Goal: Task Accomplishment & Management: Use online tool/utility

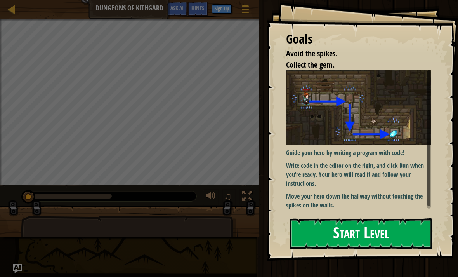
click at [374, 237] on button "Start Level" at bounding box center [360, 233] width 143 height 31
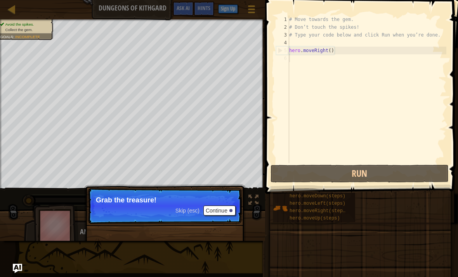
click at [226, 213] on button "Continue" at bounding box center [219, 210] width 32 height 10
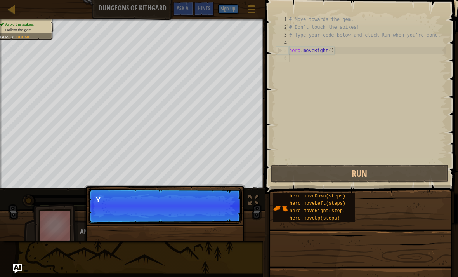
scroll to position [4, 0]
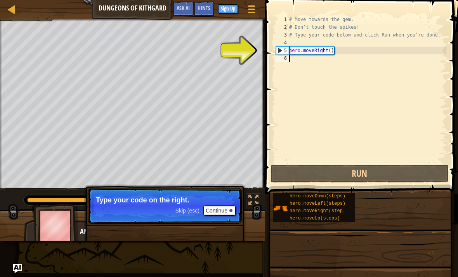
type textarea "hero.moveRight()"
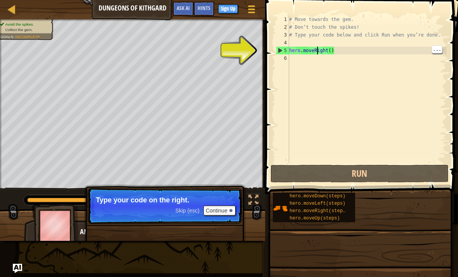
click at [347, 47] on div "# Move towards the gem. # Don’t touch the spikes! # Type your code below and cl…" at bounding box center [367, 97] width 159 height 163
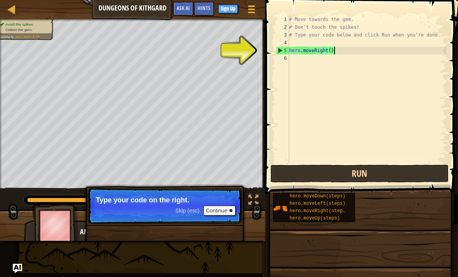
click at [384, 178] on button "Run" at bounding box center [359, 174] width 178 height 18
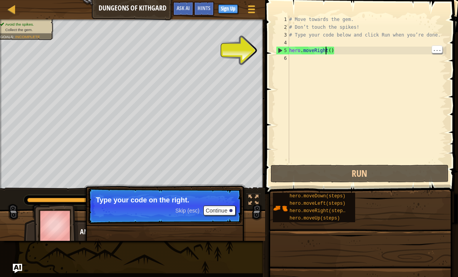
click at [325, 51] on div "# Move towards the gem. # Don’t touch the spikes! # Type your code below and cl…" at bounding box center [367, 97] width 159 height 163
click at [331, 51] on div "# Move towards the gem. # Don’t touch the spikes! # Type your code below and cl…" at bounding box center [367, 97] width 159 height 163
click at [329, 49] on div "# Move towards the gem. # Don’t touch the spikes! # Type your code below and cl…" at bounding box center [367, 97] width 159 height 163
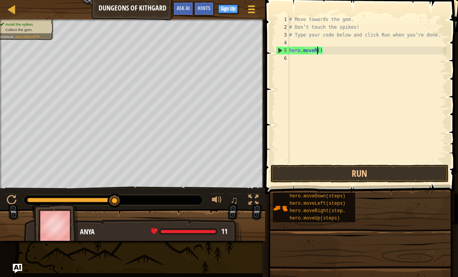
type textarea "hero.move()"
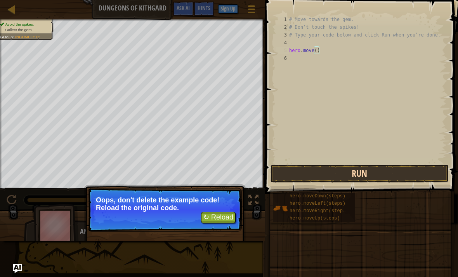
click at [383, 173] on button "Run" at bounding box center [359, 174] width 178 height 18
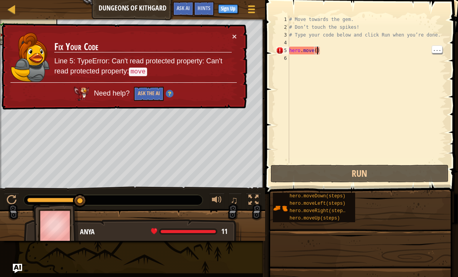
click at [316, 51] on div "# Move towards the gem. # Don’t touch the spikes! # Type your code below and cl…" at bounding box center [367, 97] width 159 height 163
click at [315, 50] on div "# Move towards the gem. # Don’t touch the spikes! # Type your code below and cl…" at bounding box center [367, 97] width 159 height 163
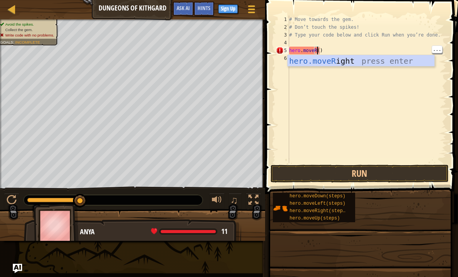
scroll to position [4, 2]
type textarea "hero.moveRight()"
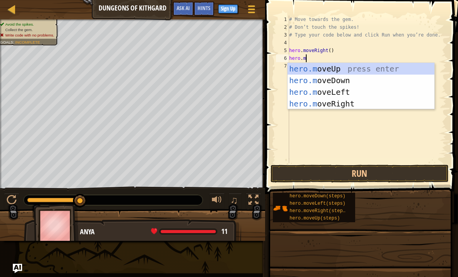
scroll to position [4, 1]
type textarea "hero.move"
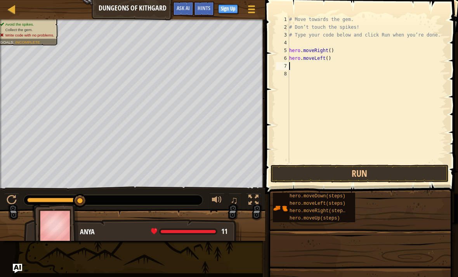
scroll to position [4, 0]
click at [378, 170] on button "Run" at bounding box center [359, 174] width 178 height 18
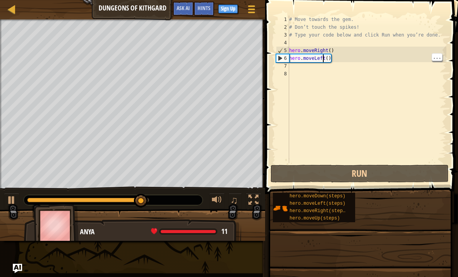
click at [329, 61] on div "# Move towards the gem. # Don’t touch the spikes! # Type your code below and cl…" at bounding box center [367, 97] width 159 height 163
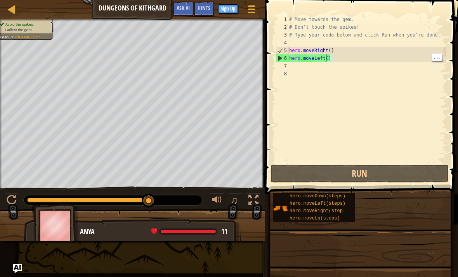
click at [327, 57] on div "# Move towards the gem. # Don’t touch the spikes! # Type your code below and cl…" at bounding box center [367, 97] width 159 height 163
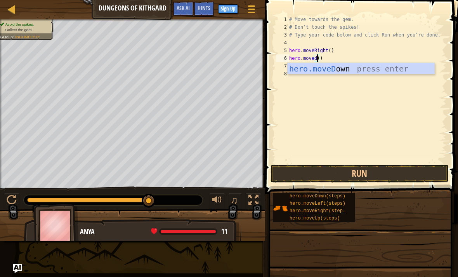
scroll to position [4, 2]
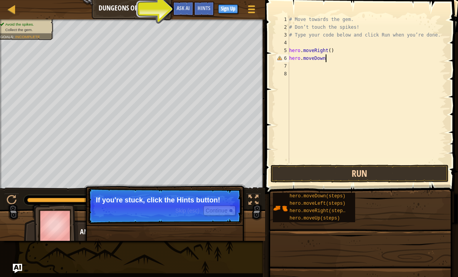
click at [381, 177] on button "Run" at bounding box center [359, 174] width 178 height 18
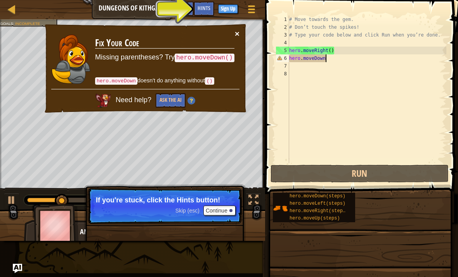
click at [235, 33] on button "×" at bounding box center [237, 33] width 5 height 8
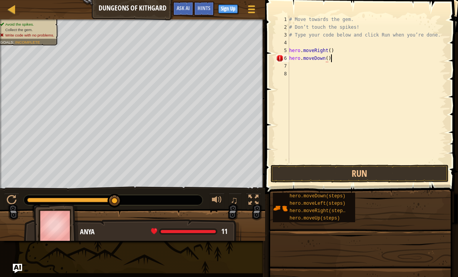
scroll to position [4, 3]
type textarea "hero.moveDown()"
click at [380, 176] on button "Run" at bounding box center [359, 174] width 178 height 18
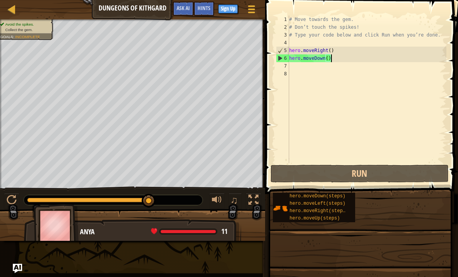
scroll to position [4, 0]
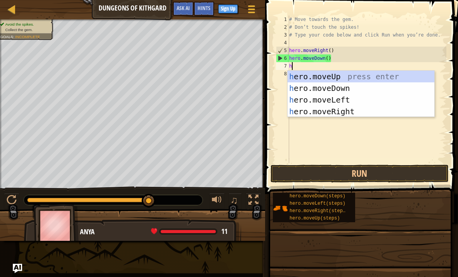
type textarea "he"
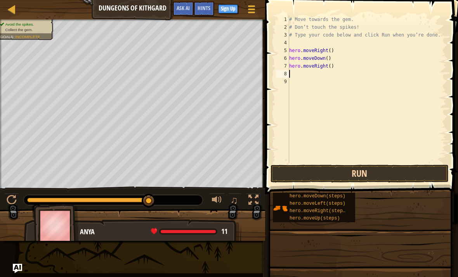
click at [363, 180] on button "Run" at bounding box center [359, 174] width 178 height 18
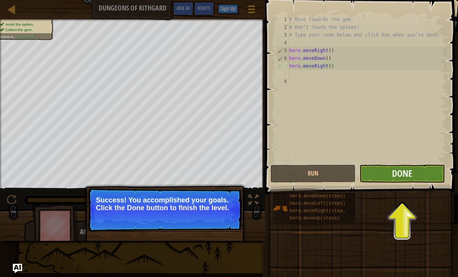
click at [379, 180] on button "Done" at bounding box center [401, 174] width 85 height 18
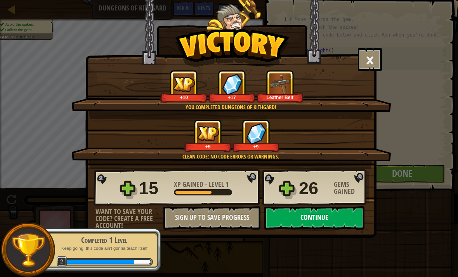
click at [286, 220] on button "Continue" at bounding box center [314, 217] width 100 height 23
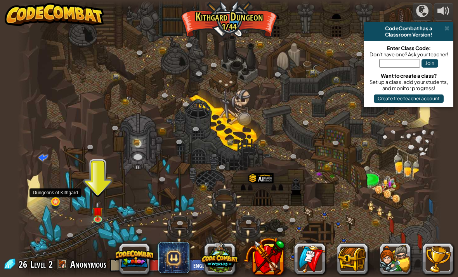
click at [54, 202] on link at bounding box center [57, 202] width 16 height 16
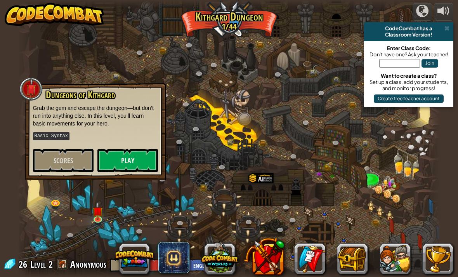
click at [178, 117] on div at bounding box center [228, 138] width 423 height 277
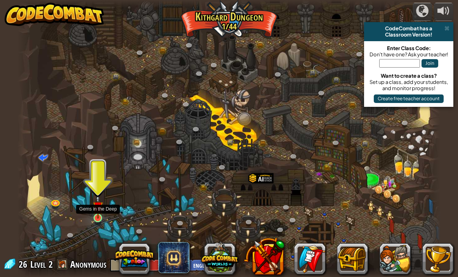
click at [99, 218] on link at bounding box center [99, 219] width 16 height 16
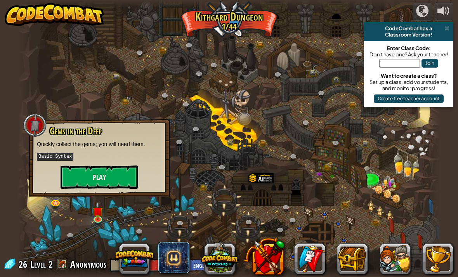
click at [103, 191] on div "Gems in the Deep Quickly collect the gems; you will need them. Basic Syntax Play" at bounding box center [99, 157] width 140 height 77
click at [103, 178] on button "Play" at bounding box center [100, 176] width 78 height 23
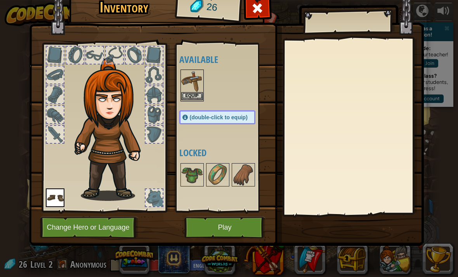
click at [187, 96] on button "Equip" at bounding box center [192, 96] width 22 height 8
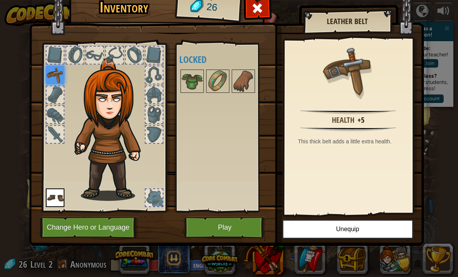
click at [244, 222] on button "Play" at bounding box center [224, 227] width 81 height 21
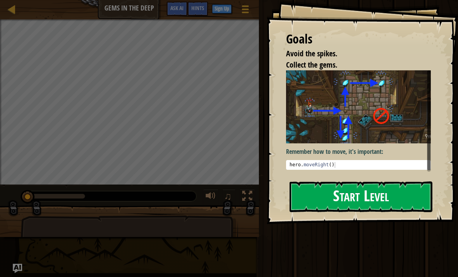
click at [327, 198] on button "Start Level" at bounding box center [360, 196] width 143 height 31
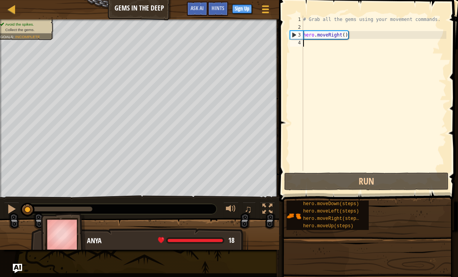
type textarea "# Grab all the gems using your movement commands."
click at [316, 27] on div "# Grab all the gems using your movement commands. hero . moveRight ( )" at bounding box center [374, 101] width 145 height 171
click at [342, 34] on div "# Grab all the gems using your movement commands. hero . moveRight ( )" at bounding box center [374, 101] width 145 height 171
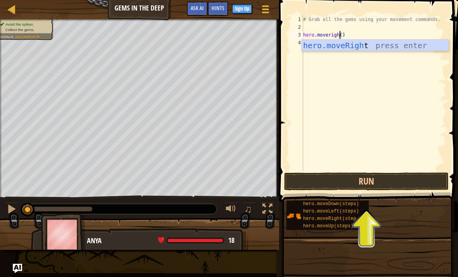
scroll to position [4, 3]
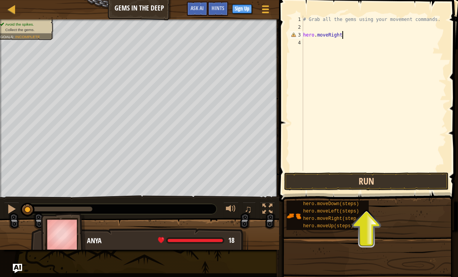
click at [367, 185] on button "Run" at bounding box center [366, 181] width 165 height 18
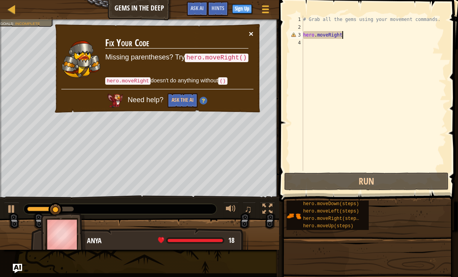
click at [251, 34] on button "×" at bounding box center [251, 33] width 5 height 8
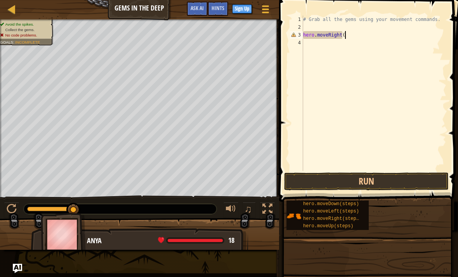
scroll to position [4, 3]
type textarea "hero.moveRight()"
click at [385, 181] on button "Run" at bounding box center [366, 181] width 165 height 18
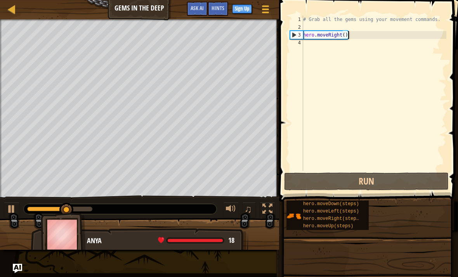
scroll to position [4, 0]
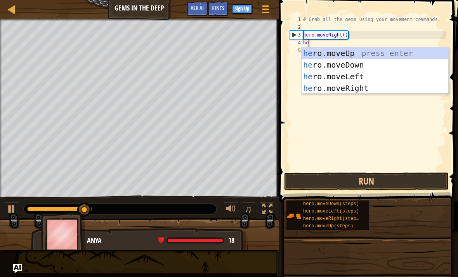
type textarea "her"
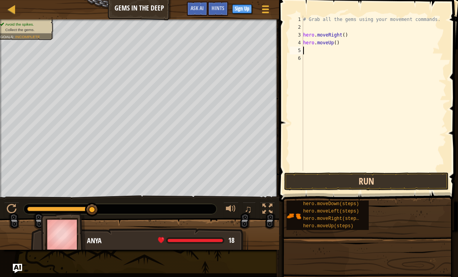
click at [374, 177] on button "Run" at bounding box center [366, 181] width 165 height 18
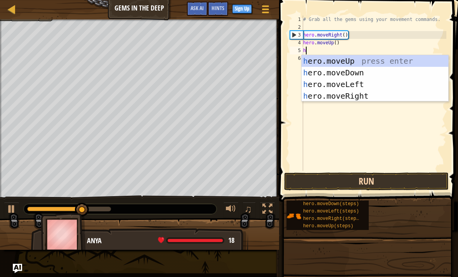
type textarea "he"
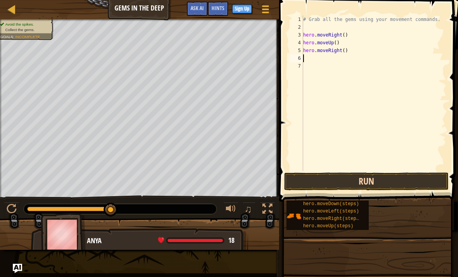
click at [393, 180] on button "Run" at bounding box center [366, 181] width 165 height 18
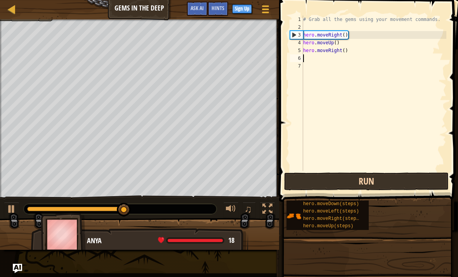
type textarea "h"
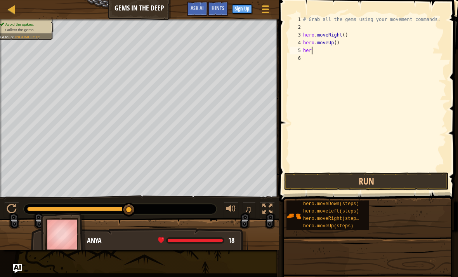
type textarea "h"
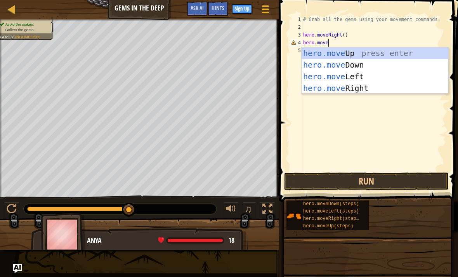
scroll to position [4, 2]
type textarea "hero.moved"
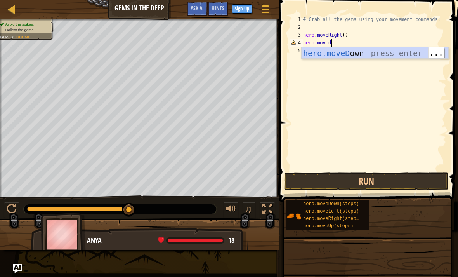
scroll to position [4, 0]
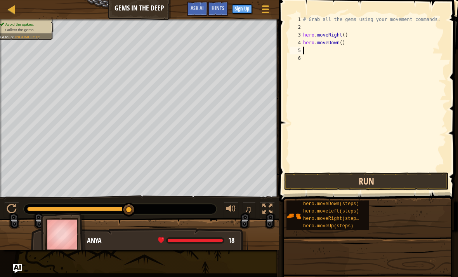
click at [360, 181] on button "Run" at bounding box center [366, 181] width 165 height 18
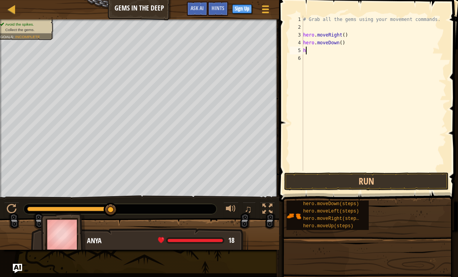
type textarea "he"
click at [391, 181] on button "Run" at bounding box center [366, 181] width 165 height 18
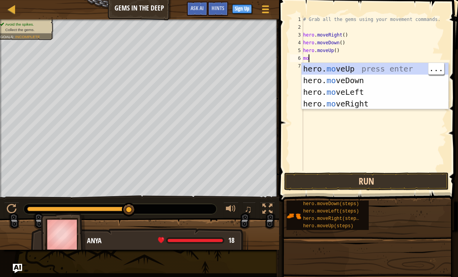
click at [337, 189] on button "Run" at bounding box center [366, 181] width 165 height 18
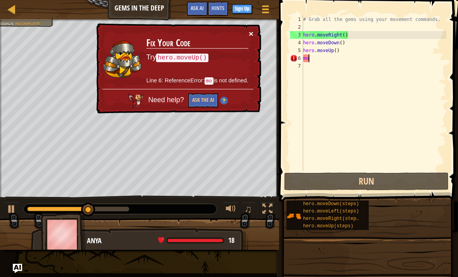
click at [250, 38] on button "×" at bounding box center [251, 33] width 5 height 8
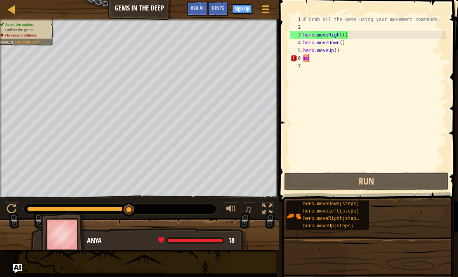
type textarea "m"
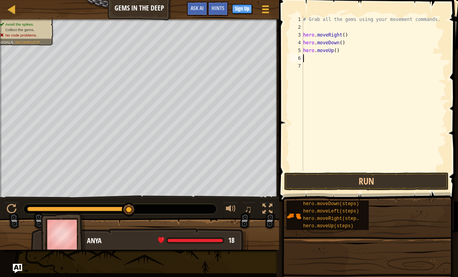
type textarea "h"
click at [333, 185] on button "Run" at bounding box center [366, 181] width 165 height 18
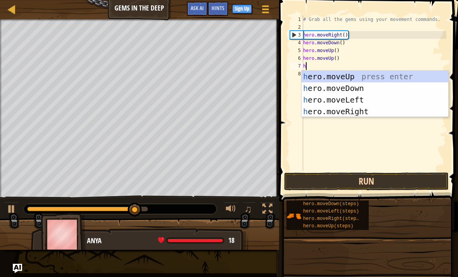
type textarea "he"
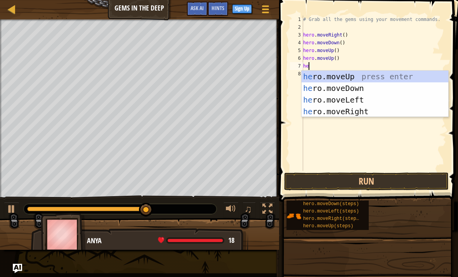
click at [383, 111] on div "he ro.moveUp press enter he ro.moveDown press enter he ro.moveLeft press enter …" at bounding box center [375, 106] width 147 height 70
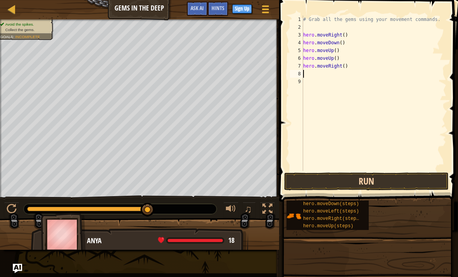
click at [394, 180] on button "Run" at bounding box center [366, 181] width 165 height 18
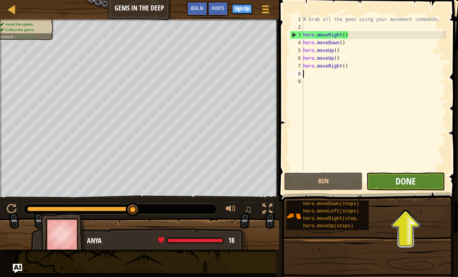
click at [414, 185] on span "Done" at bounding box center [405, 181] width 20 height 12
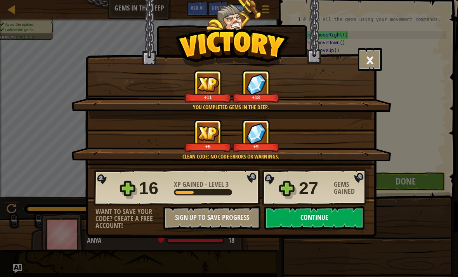
click at [308, 219] on button "Continue" at bounding box center [314, 217] width 100 height 23
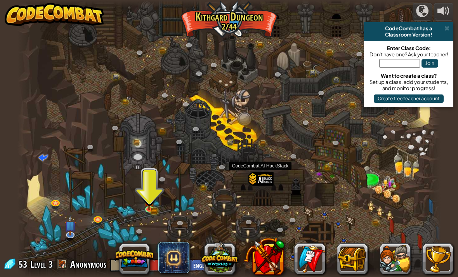
click at [262, 185] on div at bounding box center [260, 188] width 25 height 32
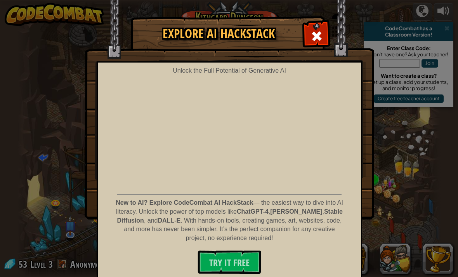
scroll to position [7, 0]
click at [359, 76] on div "Unlock the Full Potential of Generative AI New to AI? Explore CodeCombat AI Hac…" at bounding box center [229, 169] width 265 height 217
click at [324, 34] on div at bounding box center [316, 35] width 24 height 24
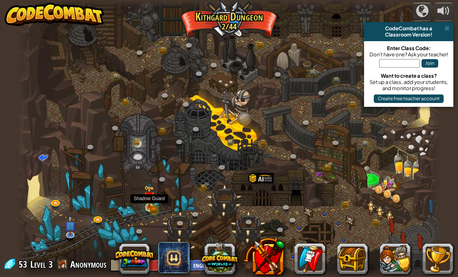
click at [152, 207] on img at bounding box center [149, 196] width 10 height 23
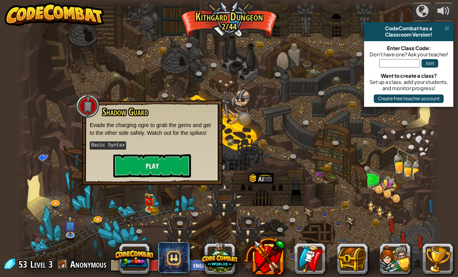
click at [152, 163] on button "Play" at bounding box center [152, 165] width 78 height 23
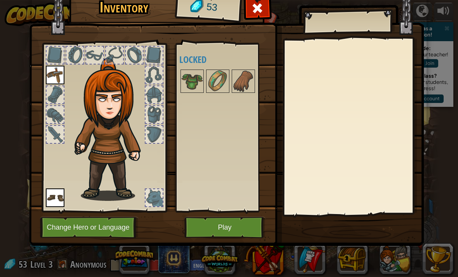
click at [208, 227] on button "Play" at bounding box center [224, 227] width 81 height 21
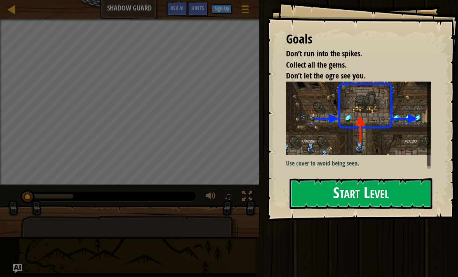
click at [392, 191] on button "Start Level" at bounding box center [360, 193] width 143 height 31
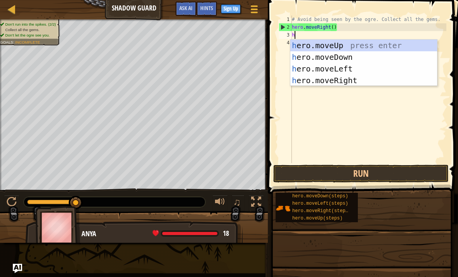
scroll to position [4, 0]
type textarea "her"
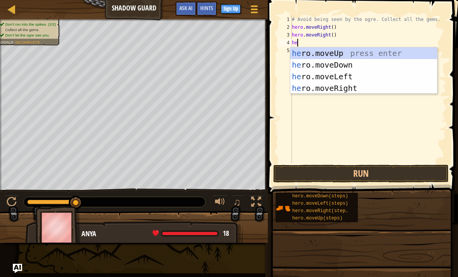
type textarea "her"
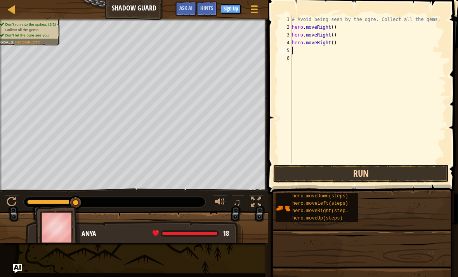
click at [409, 176] on button "Run" at bounding box center [360, 174] width 175 height 18
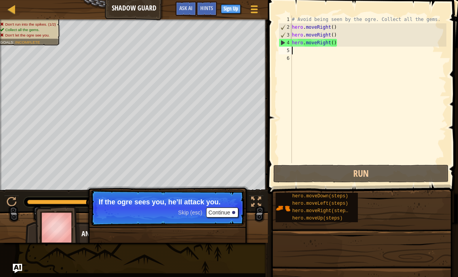
click at [226, 217] on button "Continue" at bounding box center [222, 212] width 32 height 10
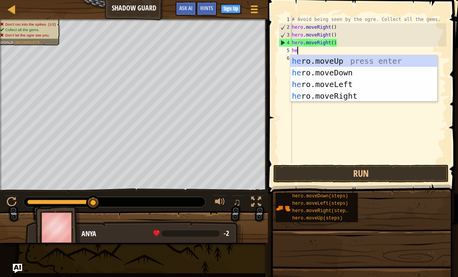
type textarea "her"
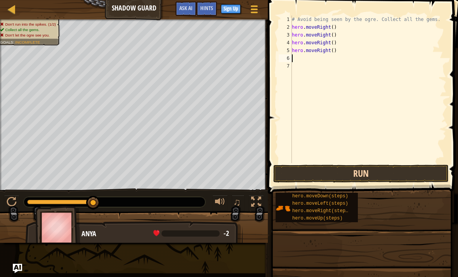
click at [357, 176] on button "Run" at bounding box center [360, 174] width 175 height 18
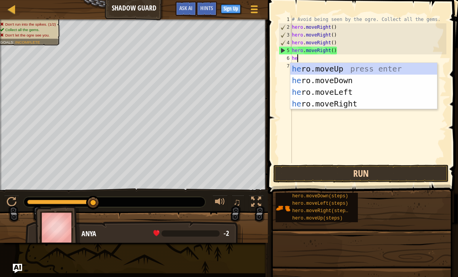
type textarea "her"
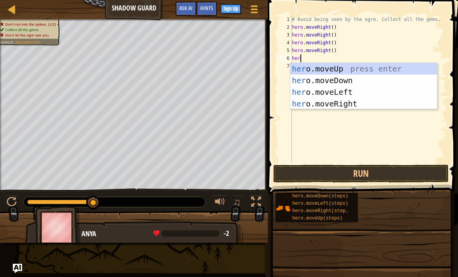
click at [359, 103] on div "her o.moveUp press enter her o.moveDown press enter her o.moveLeft press enter …" at bounding box center [363, 98] width 147 height 70
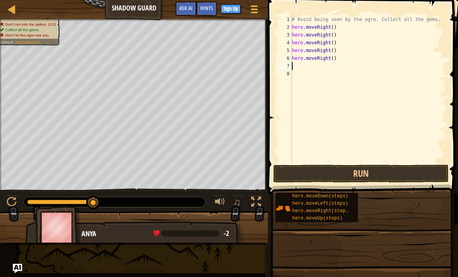
scroll to position [4, 0]
click at [363, 177] on button "Run" at bounding box center [360, 174] width 175 height 18
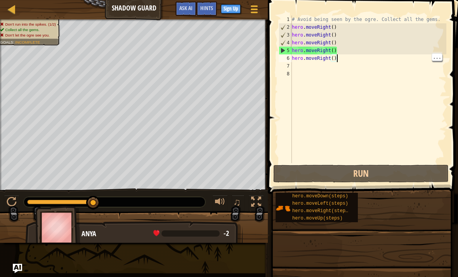
click at [346, 58] on div "# Avoid being seen by the ogre. Collect all the gems. hero . moveRight ( ) hero…" at bounding box center [368, 97] width 156 height 163
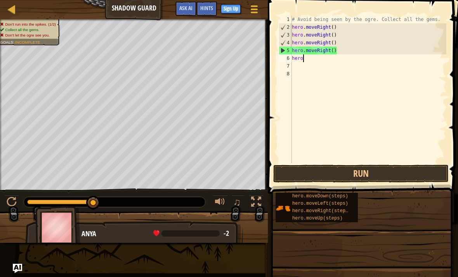
type textarea "h"
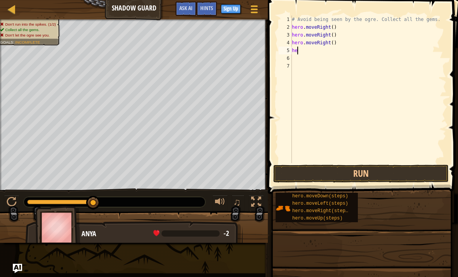
type textarea "h"
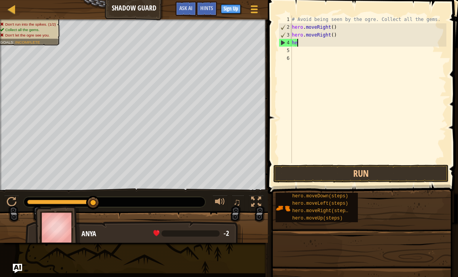
type textarea "h"
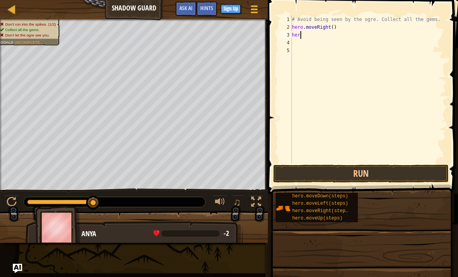
type textarea "h"
click at [389, 180] on button "Run" at bounding box center [360, 174] width 175 height 18
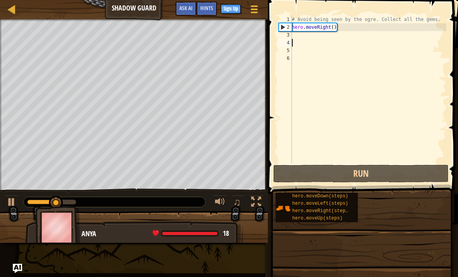
click at [308, 38] on div "# Avoid being seen by the ogre. Collect all the gems. hero . moveRight ( )" at bounding box center [368, 97] width 156 height 163
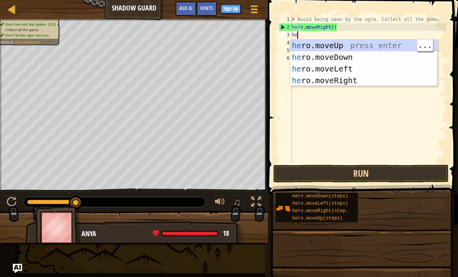
click at [402, 173] on button "Run" at bounding box center [360, 174] width 175 height 18
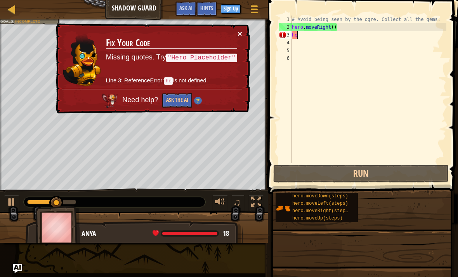
click at [239, 33] on button "×" at bounding box center [239, 33] width 5 height 8
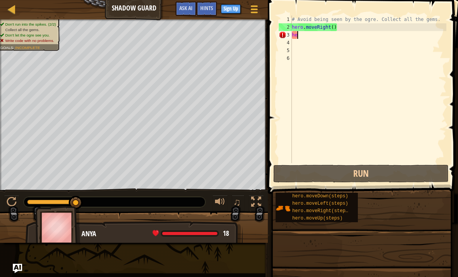
type textarea "her"
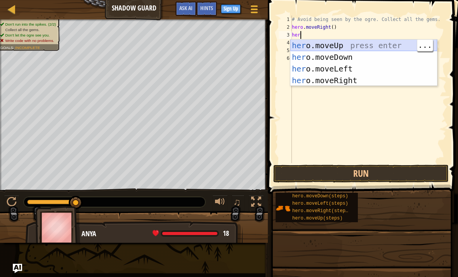
click at [353, 47] on div "her o.moveUp press enter her o.moveDown press enter her o.moveLeft press enter …" at bounding box center [363, 75] width 147 height 70
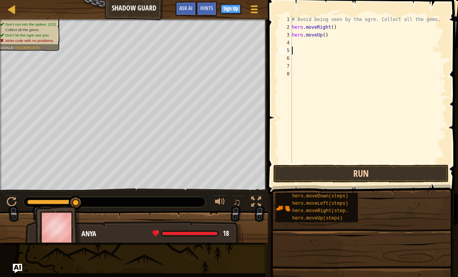
click at [390, 175] on button "Run" at bounding box center [360, 174] width 175 height 18
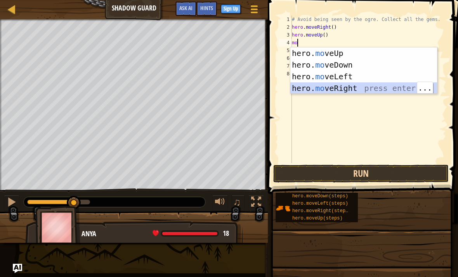
click at [418, 170] on button "Run" at bounding box center [360, 174] width 175 height 18
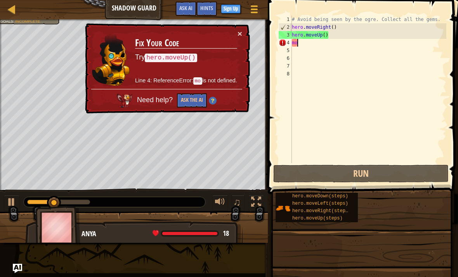
click at [230, 34] on td "Fix Your Code Try hero.moveUp() Line 4: ReferenceError: mo is not defined." at bounding box center [186, 58] width 103 height 59
click at [241, 29] on button "×" at bounding box center [239, 33] width 5 height 8
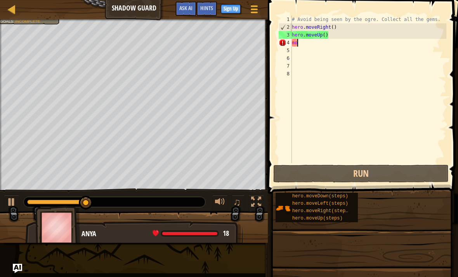
type textarea "mov"
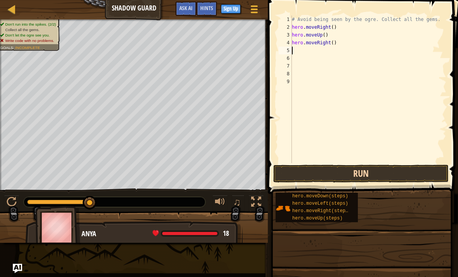
click at [398, 172] on button "Run" at bounding box center [360, 174] width 175 height 18
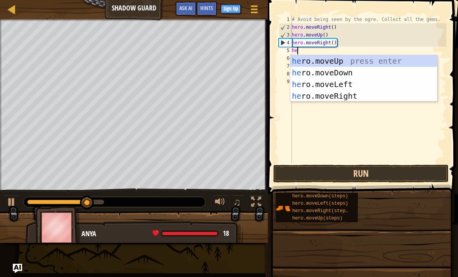
type textarea "her"
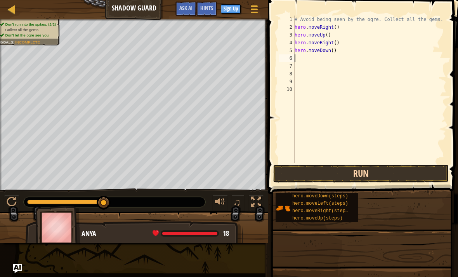
click at [341, 177] on button "Run" at bounding box center [360, 174] width 175 height 18
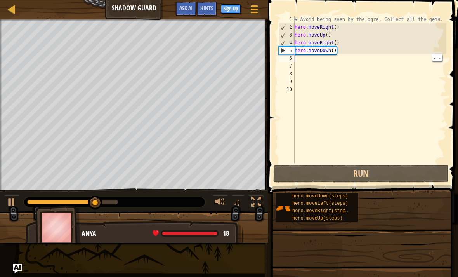
type textarea "m"
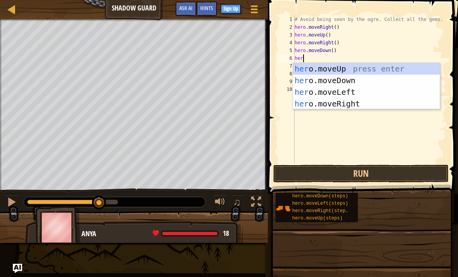
scroll to position [4, 0]
type textarea "her"
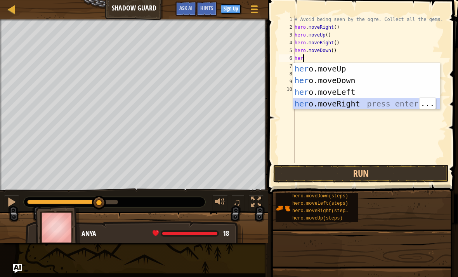
scroll to position [4, 0]
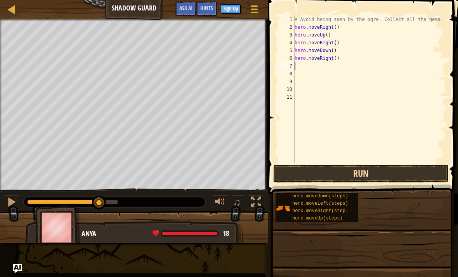
click at [389, 175] on button "Run" at bounding box center [360, 174] width 175 height 18
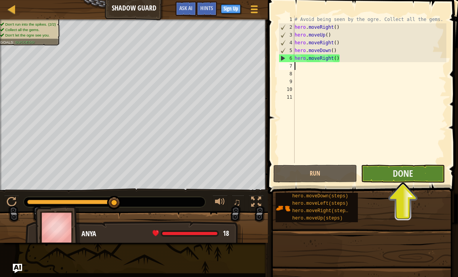
click at [432, 175] on button "Done" at bounding box center [403, 174] width 84 height 18
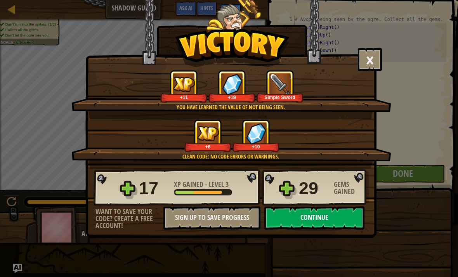
click at [310, 217] on button "Continue" at bounding box center [314, 217] width 100 height 23
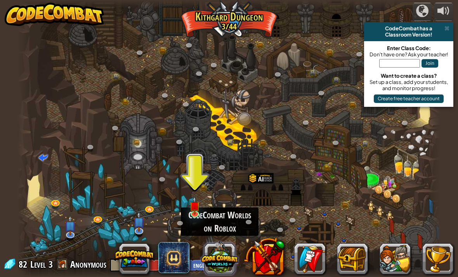
click at [217, 255] on button at bounding box center [219, 256] width 37 height 37
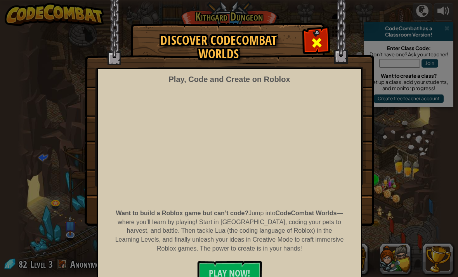
click at [320, 44] on span at bounding box center [316, 42] width 12 height 12
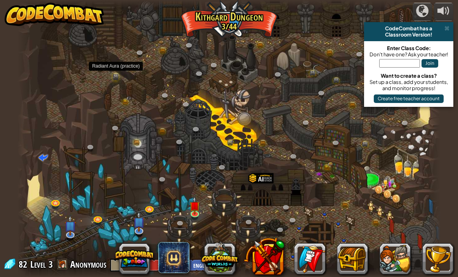
click at [116, 78] on link at bounding box center [118, 77] width 16 height 16
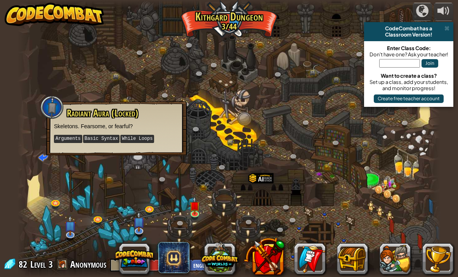
click at [136, 85] on div at bounding box center [228, 138] width 423 height 277
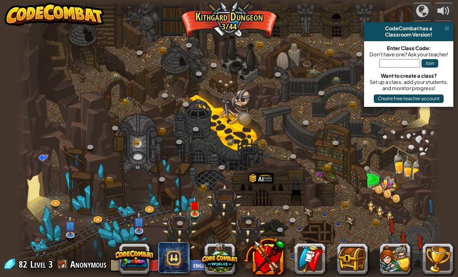
click at [238, 112] on div at bounding box center [228, 138] width 423 height 277
click at [404, 123] on link at bounding box center [407, 124] width 16 height 16
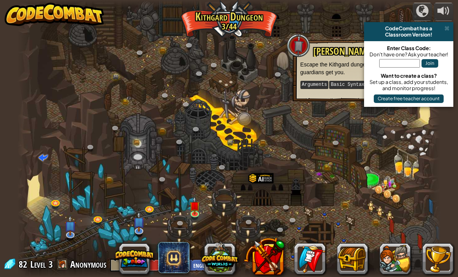
click at [305, 107] on div at bounding box center [228, 138] width 423 height 277
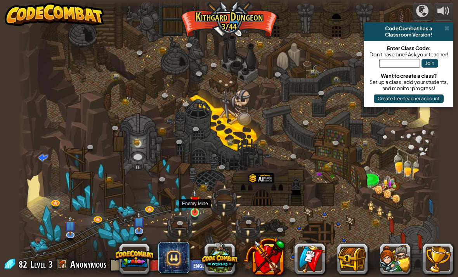
click at [195, 211] on img at bounding box center [195, 201] width 10 height 24
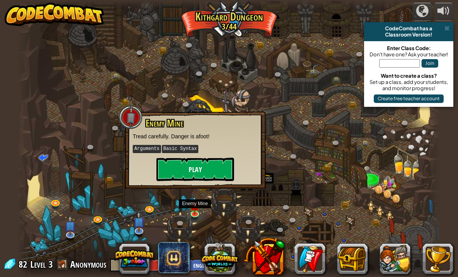
click at [166, 165] on button "Play" at bounding box center [195, 169] width 78 height 23
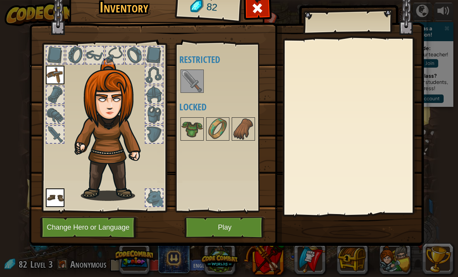
click at [186, 75] on img at bounding box center [192, 81] width 22 height 22
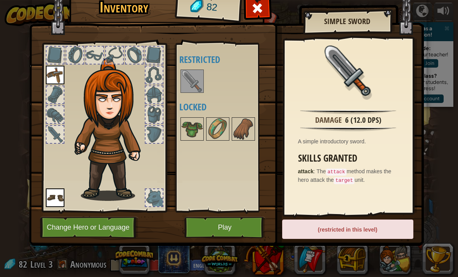
click at [184, 78] on img at bounding box center [192, 81] width 22 height 22
click at [194, 84] on img at bounding box center [192, 81] width 22 height 22
click at [235, 230] on button "Play" at bounding box center [224, 227] width 81 height 21
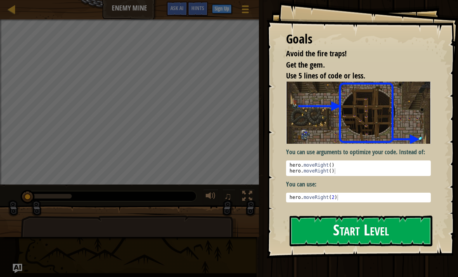
click at [382, 233] on button "Start Level" at bounding box center [360, 230] width 143 height 31
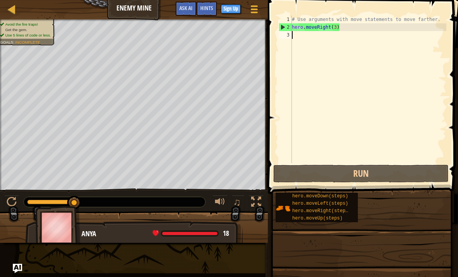
scroll to position [4, 0]
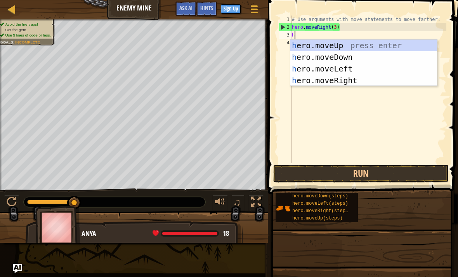
type textarea "he"
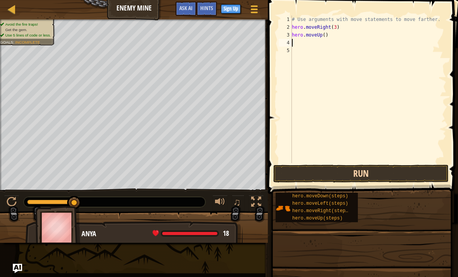
click at [383, 175] on button "Run" at bounding box center [360, 174] width 175 height 18
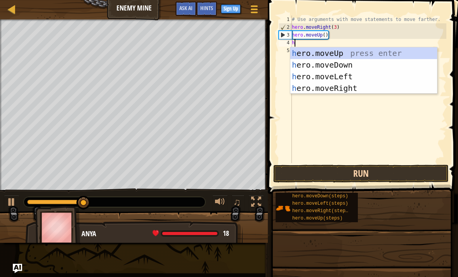
type textarea "he"
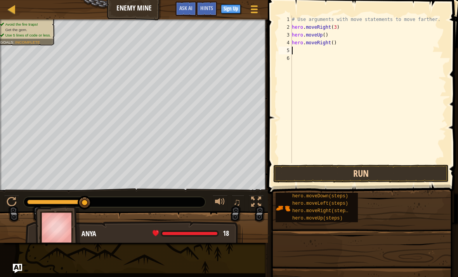
click at [392, 175] on button "Run" at bounding box center [360, 174] width 175 height 18
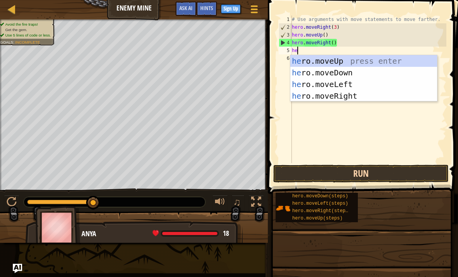
type textarea "her"
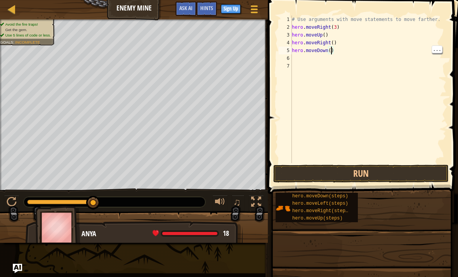
click at [331, 51] on div "# Use arguments with move statements to move farther. hero . moveRight ( 3 ) he…" at bounding box center [368, 97] width 156 height 163
type textarea "hero.moveDown(3)"
click at [348, 174] on button "Run" at bounding box center [360, 174] width 175 height 18
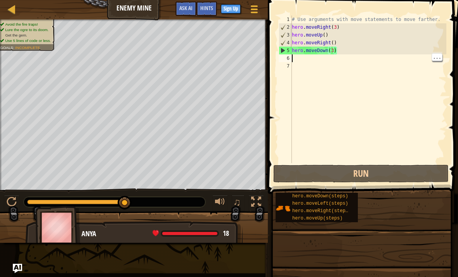
scroll to position [4, 0]
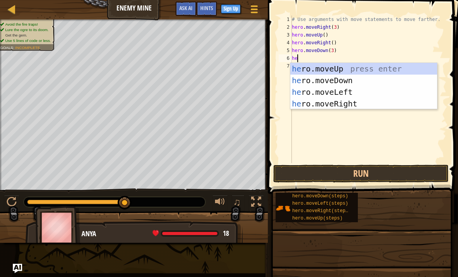
type textarea "her"
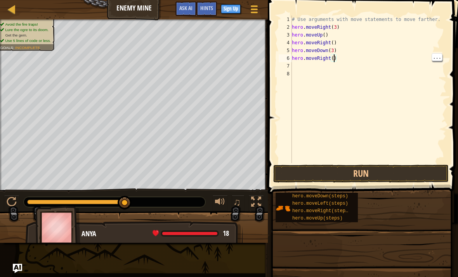
click at [334, 57] on div "# Use arguments with move statements to move farther. hero . moveRight ( 3 ) he…" at bounding box center [368, 97] width 156 height 163
type textarea "hero.moveRight(2)"
click at [379, 179] on button "Run" at bounding box center [360, 174] width 175 height 18
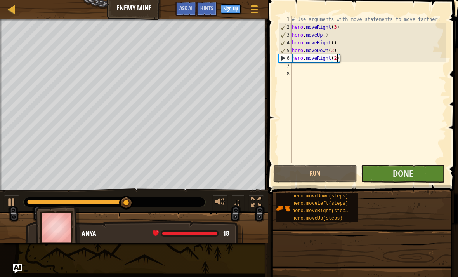
click at [416, 177] on button "Done" at bounding box center [403, 174] width 84 height 18
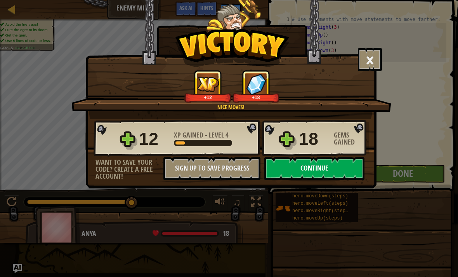
click at [341, 177] on button "Continue" at bounding box center [314, 168] width 100 height 23
